Goal: Task Accomplishment & Management: Manage account settings

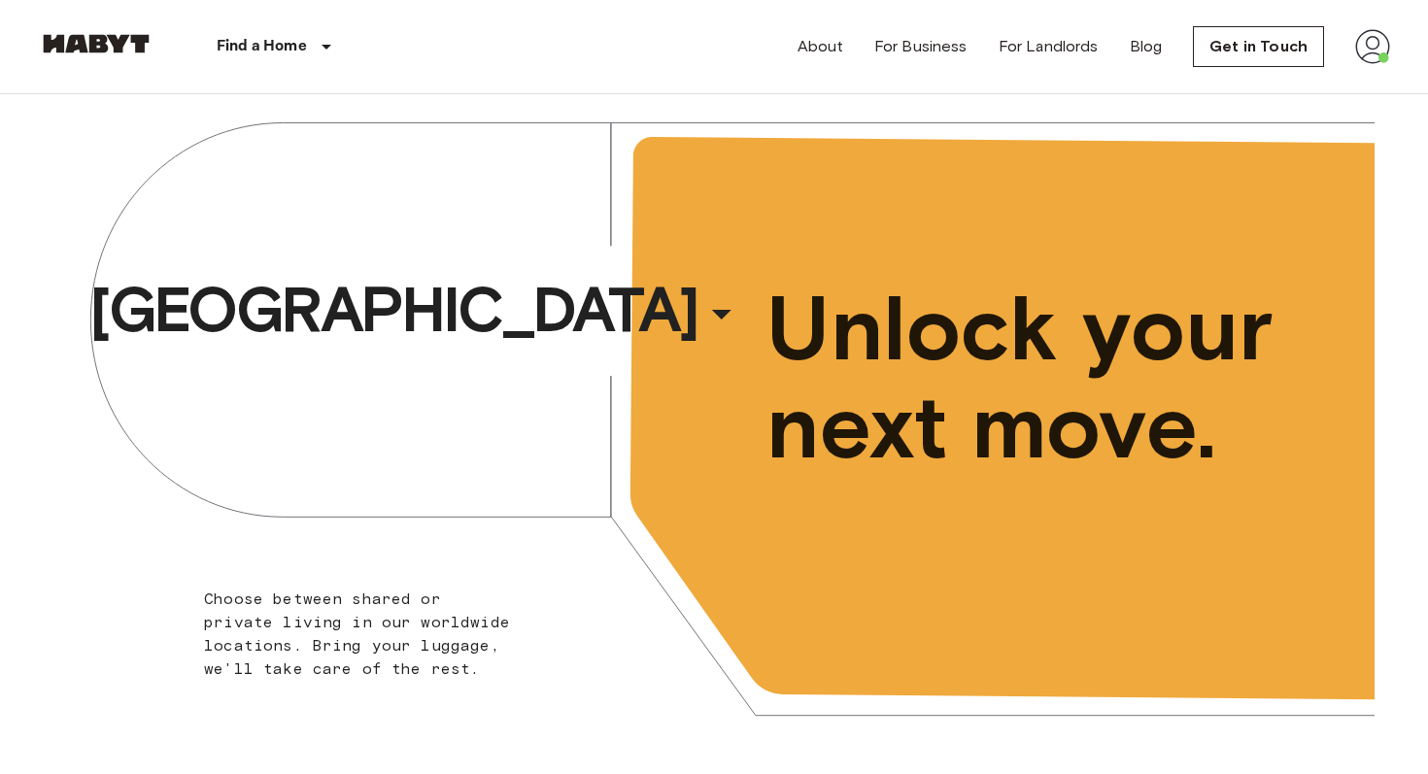
click at [1372, 53] on img at bounding box center [1372, 46] width 35 height 35
click at [1313, 93] on li "Profile" at bounding box center [1315, 81] width 194 height 35
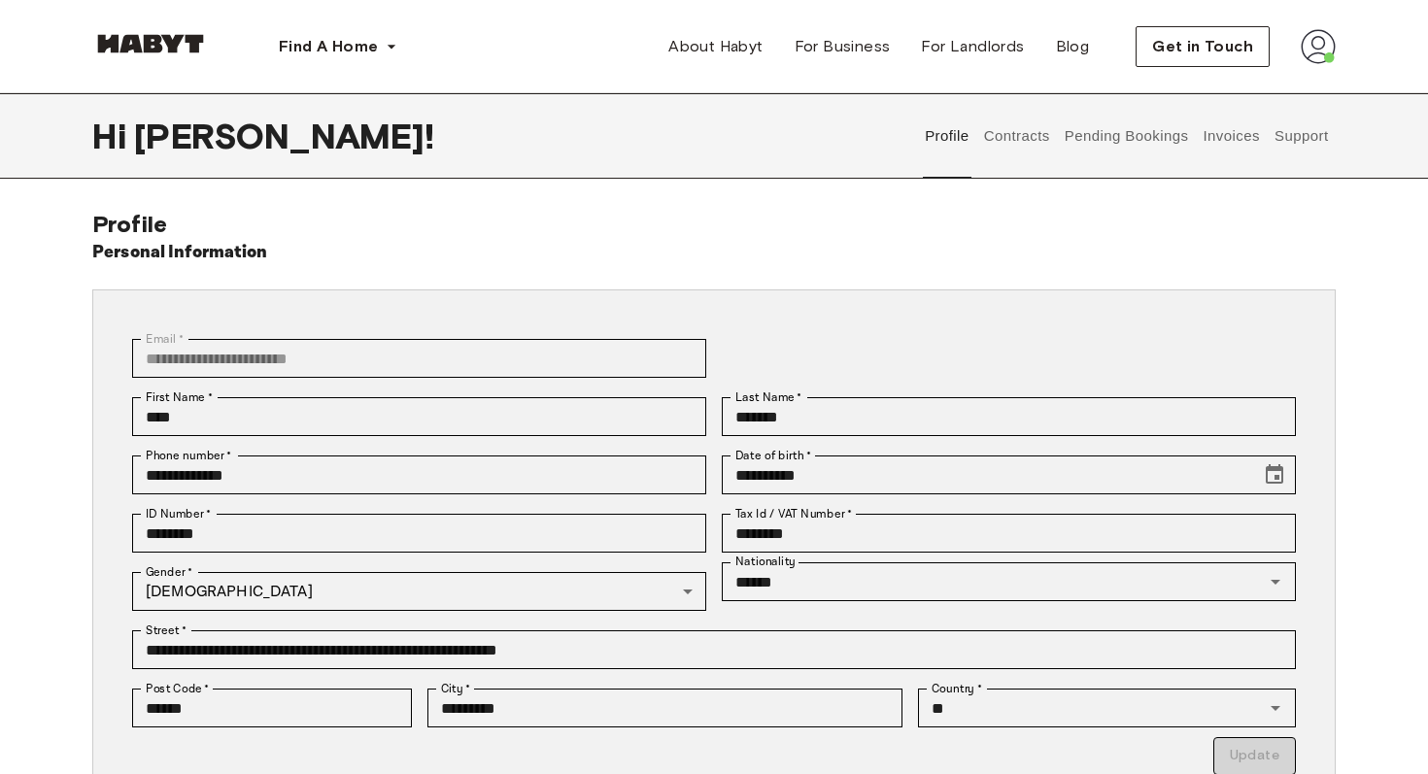
click at [1223, 146] on button "Invoices" at bounding box center [1230, 135] width 61 height 85
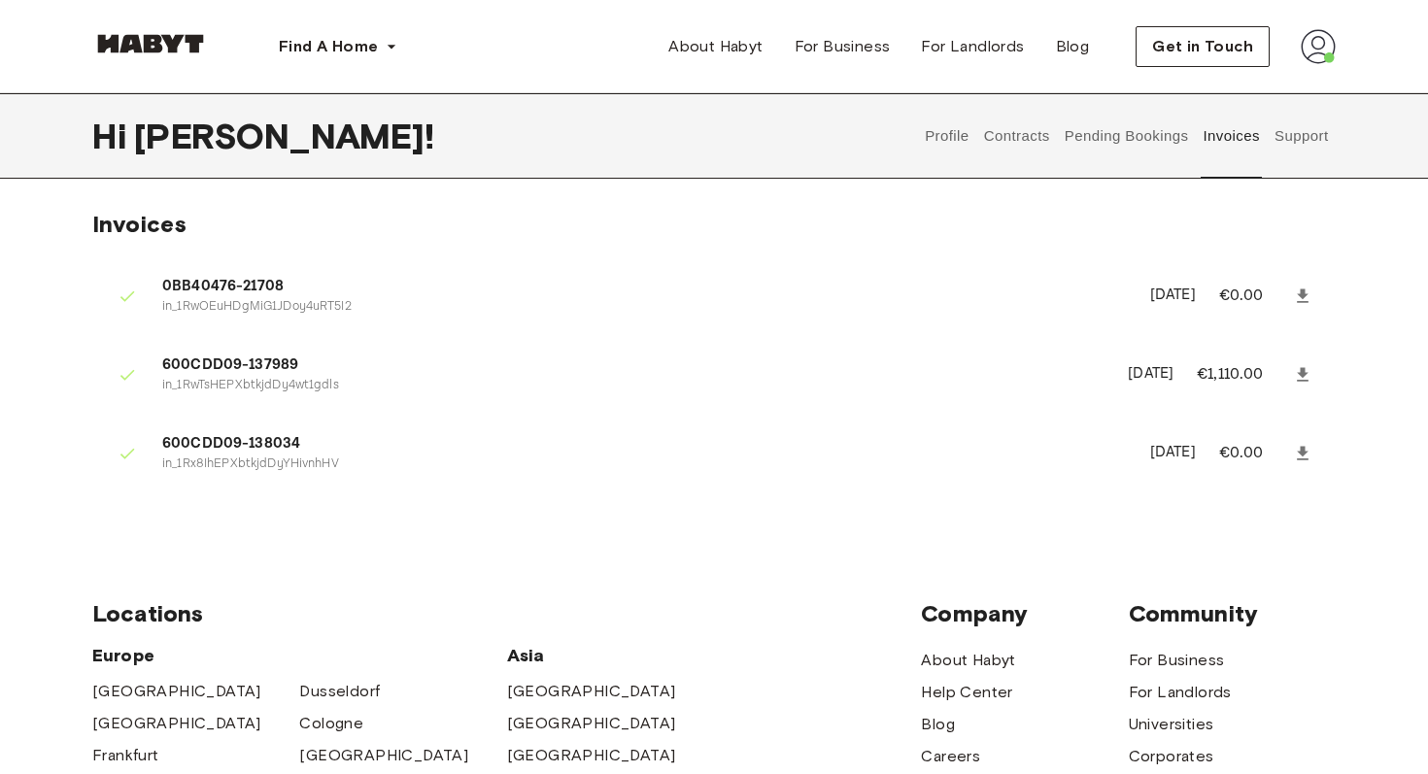
click at [1041, 134] on button "Contracts" at bounding box center [1016, 135] width 71 height 85
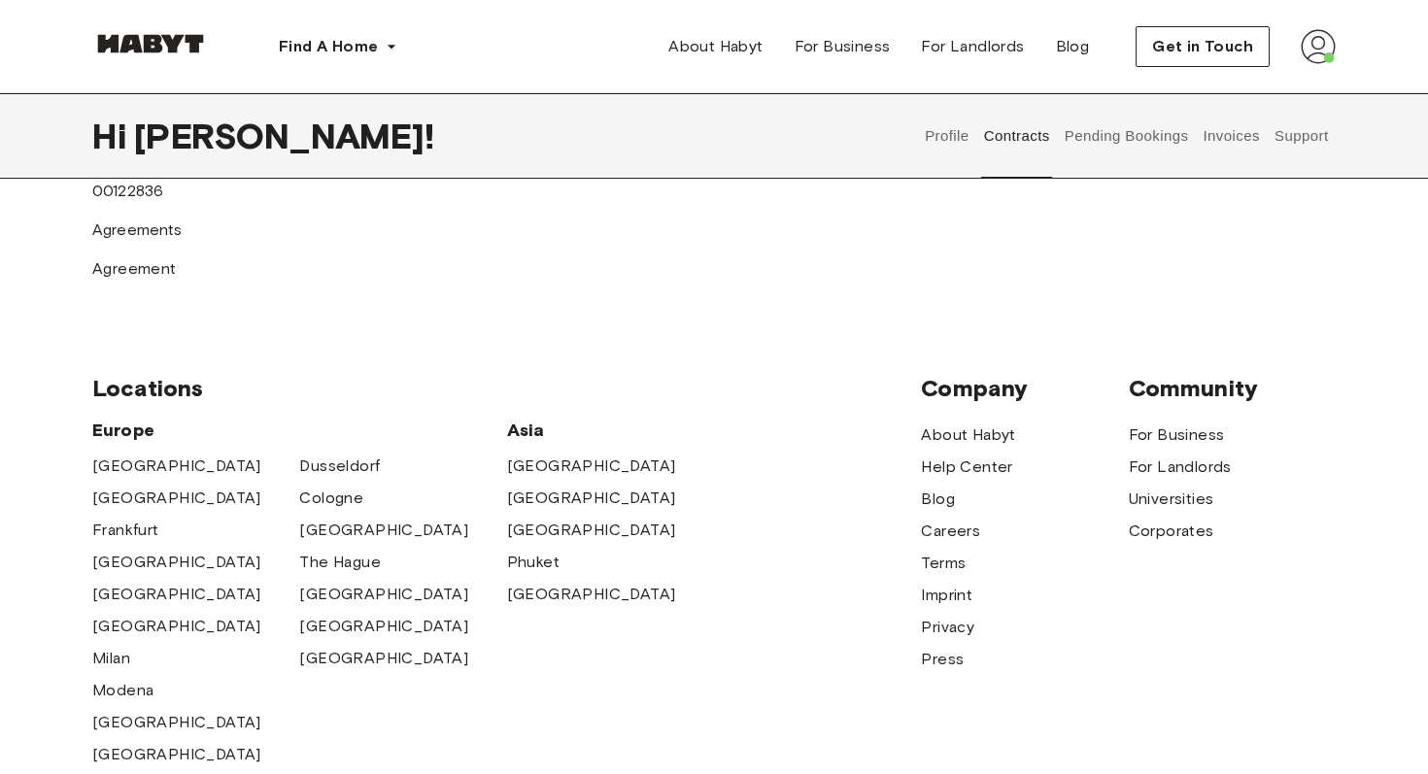
scroll to position [1232, 0]
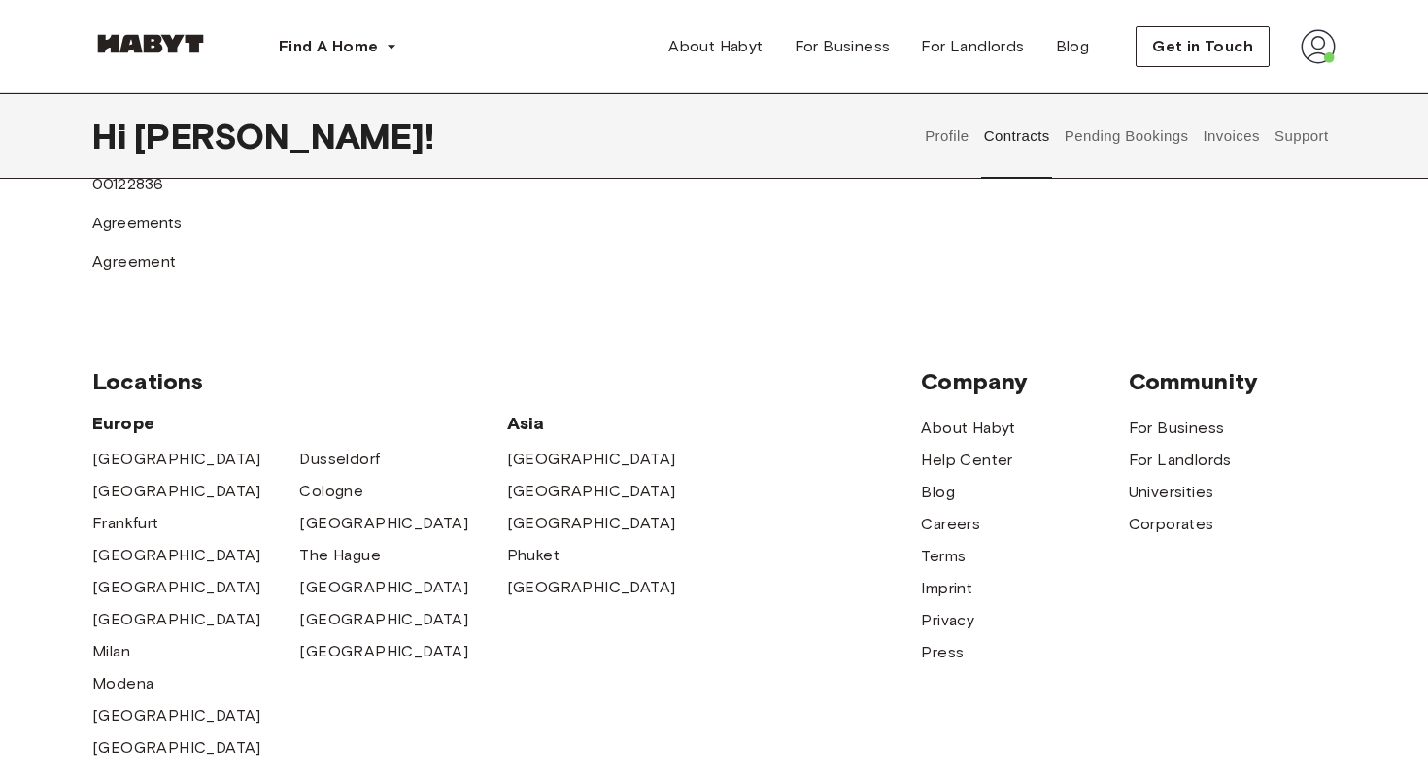
click at [942, 151] on button "Profile" at bounding box center [948, 135] width 50 height 85
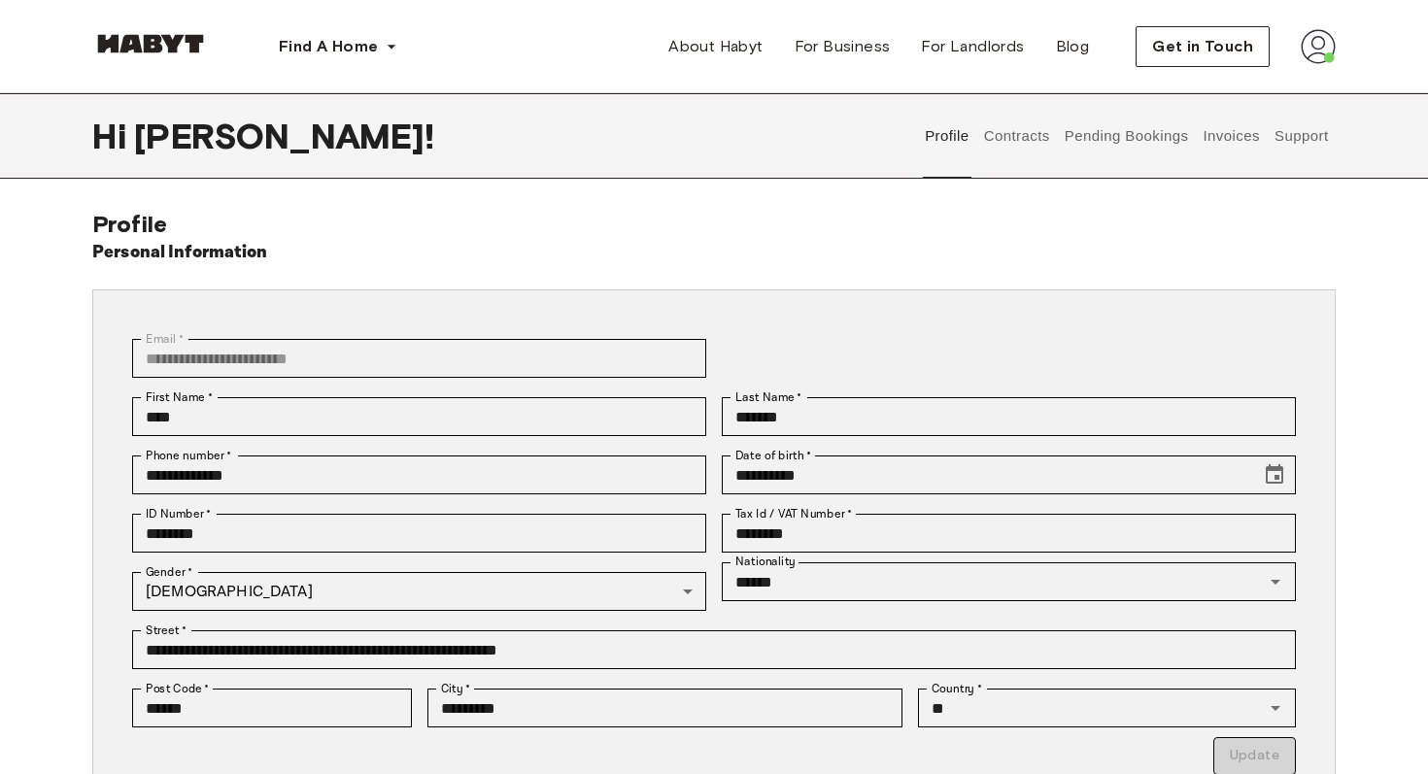
click at [1020, 148] on button "Contracts" at bounding box center [1016, 135] width 71 height 85
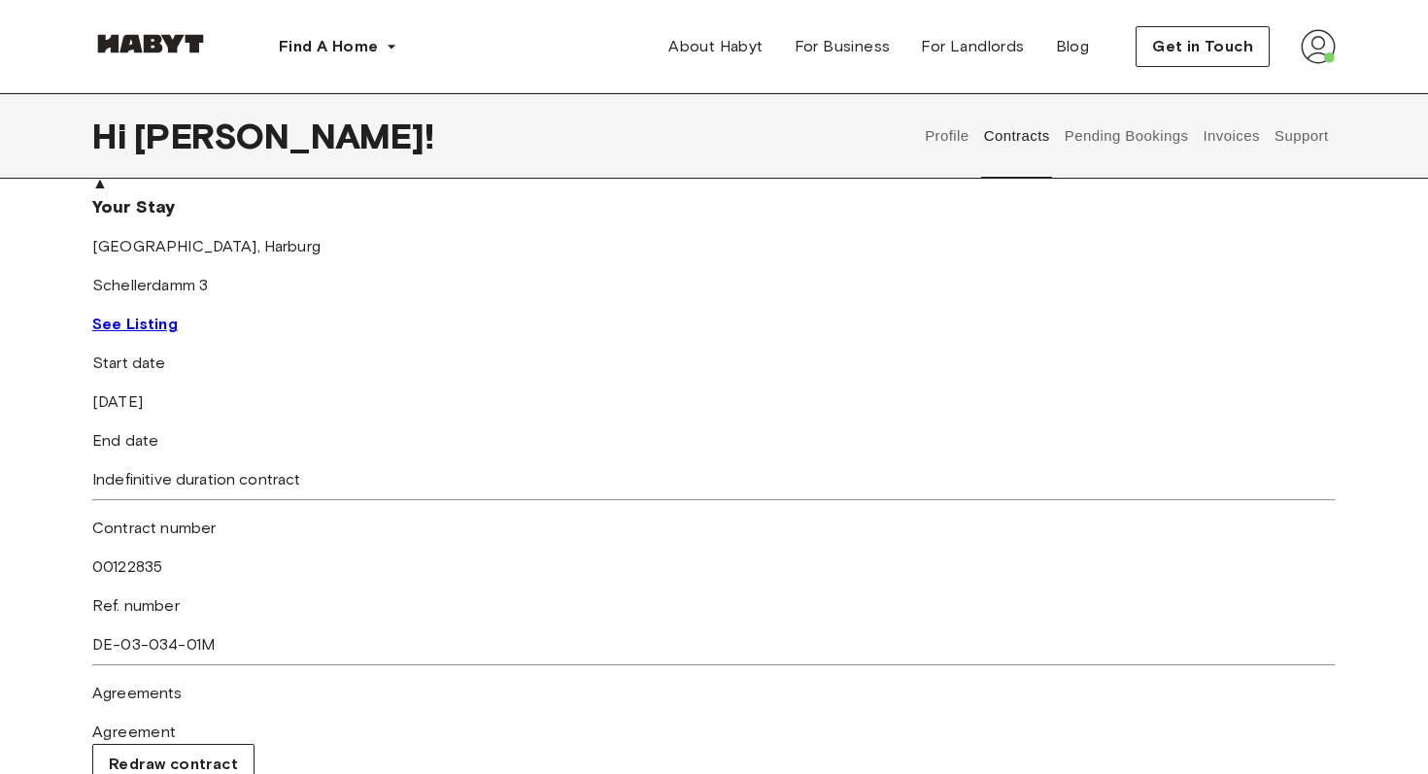
scroll to position [156, 0]
click at [178, 330] on link "See Listing" at bounding box center [134, 321] width 85 height 18
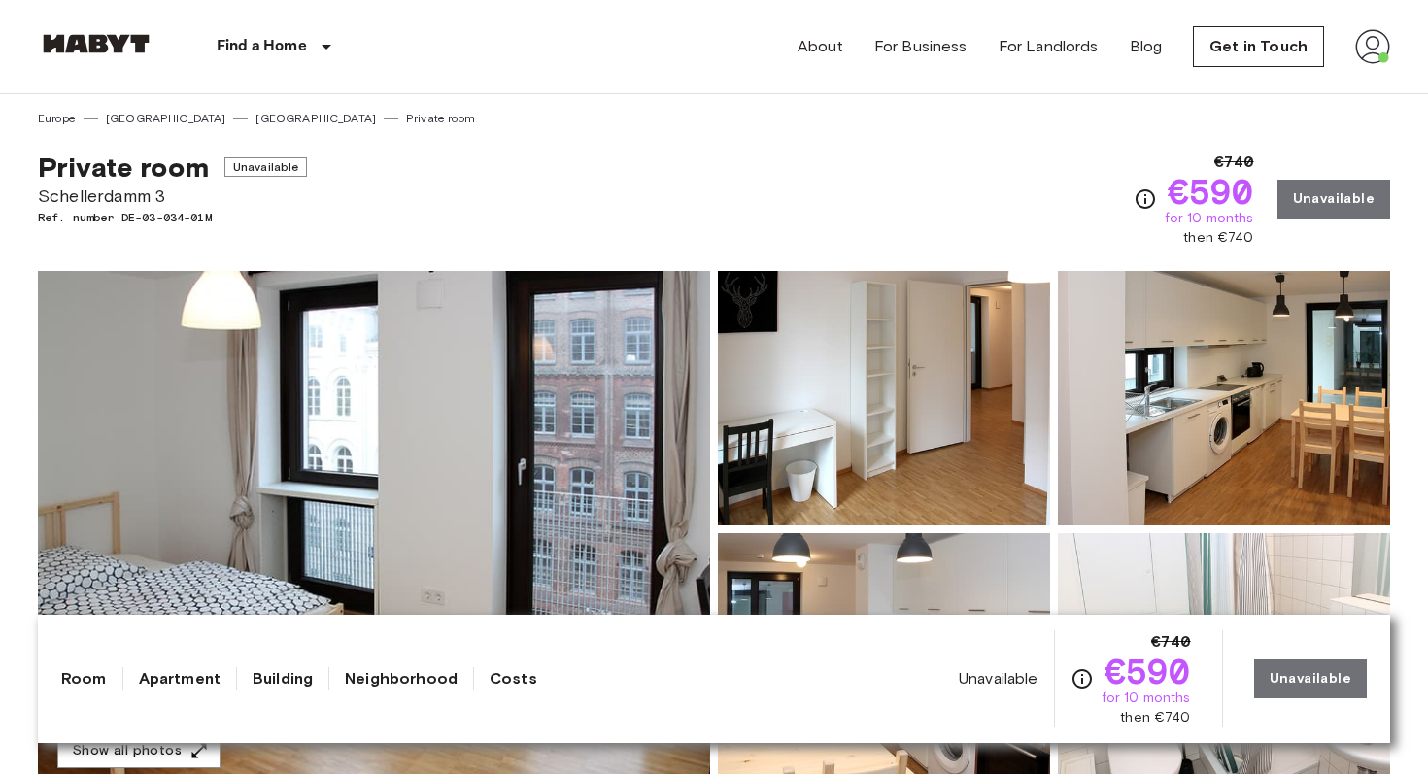
click at [1360, 40] on img at bounding box center [1372, 46] width 35 height 35
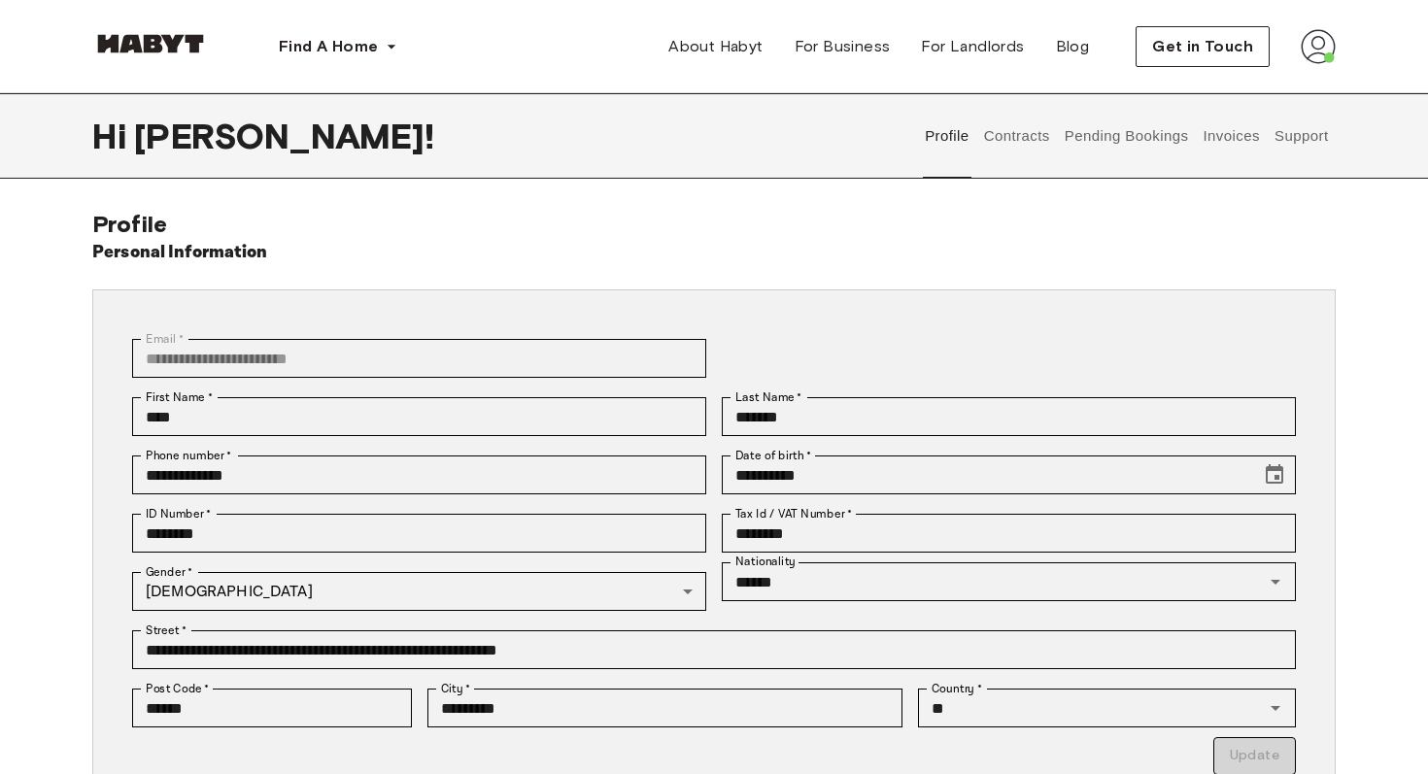
click at [1302, 140] on button "Support" at bounding box center [1300, 135] width 59 height 85
